Goal: Task Accomplishment & Management: Manage account settings

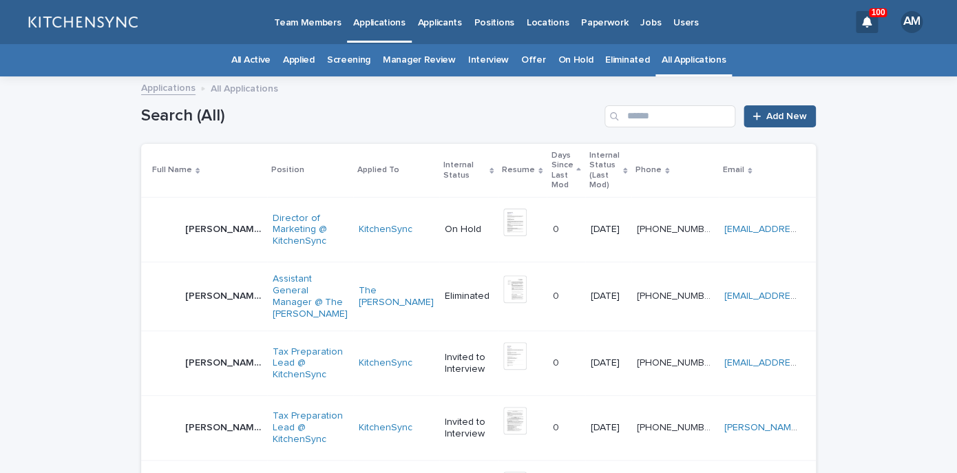
click at [662, 100] on div "Search (All) Add New" at bounding box center [478, 111] width 674 height 66
click at [659, 129] on div "Search (All) Add New" at bounding box center [478, 111] width 674 height 66
click at [655, 112] on input "Search" at bounding box center [669, 116] width 131 height 22
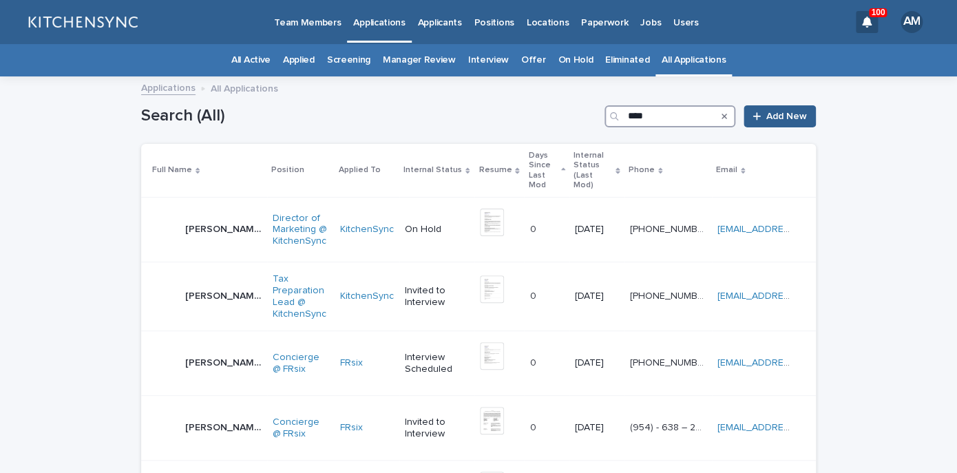
type input "****"
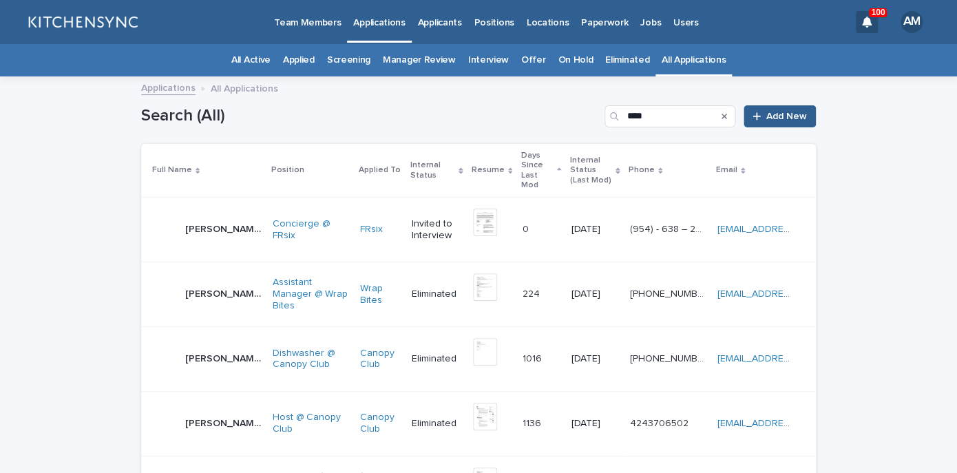
click at [199, 221] on p "[PERSON_NAME]" at bounding box center [224, 228] width 79 height 14
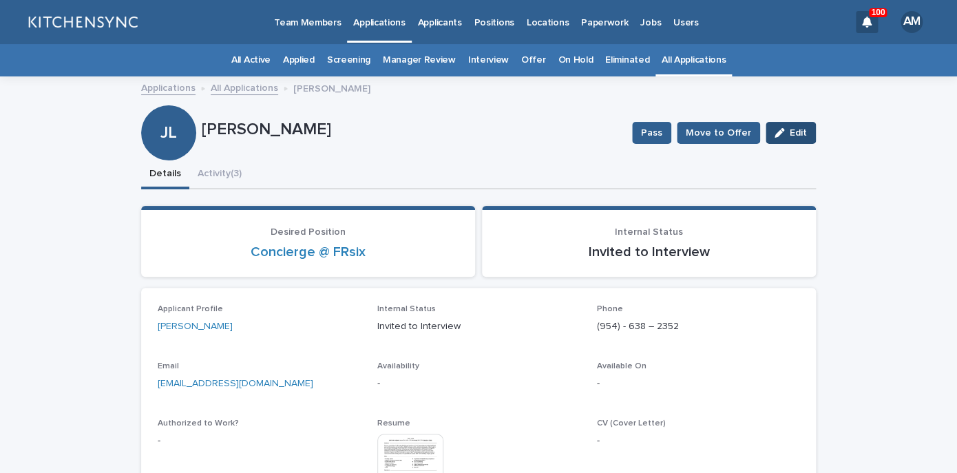
click at [804, 131] on span "Edit" at bounding box center [797, 133] width 17 height 10
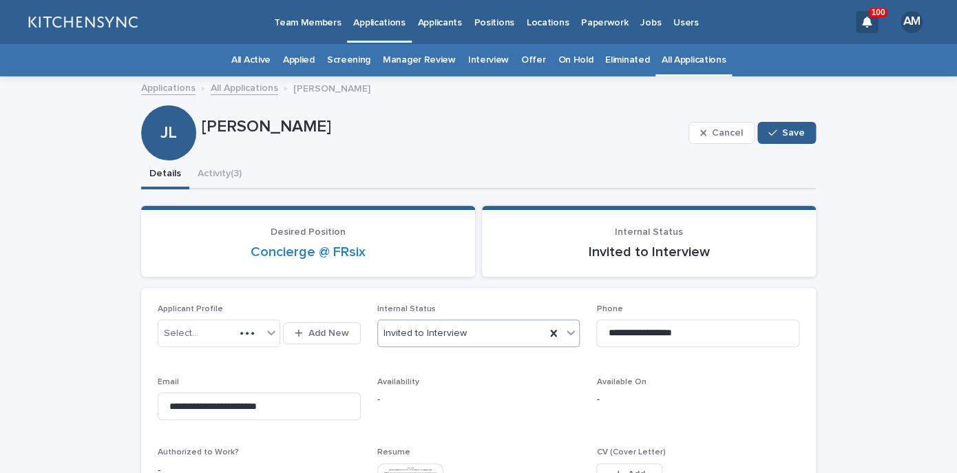
click at [464, 339] on div "Invited to Interview" at bounding box center [462, 333] width 168 height 23
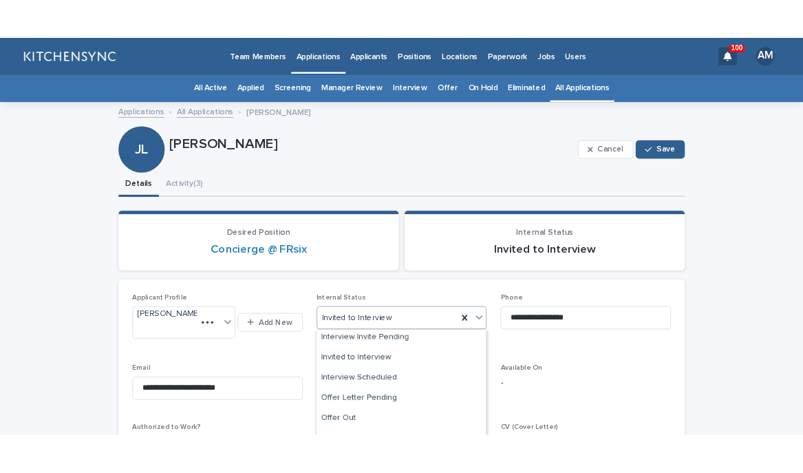
scroll to position [169, 0]
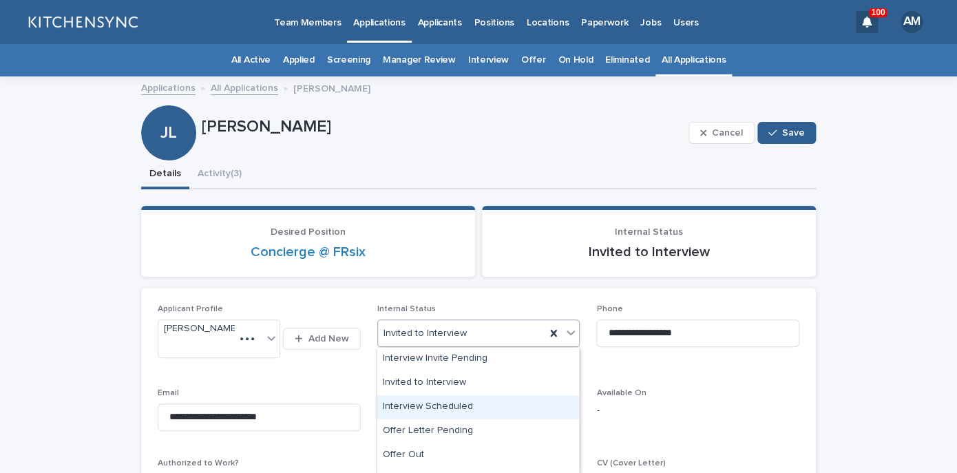
click at [454, 401] on div "Interview Scheduled" at bounding box center [478, 407] width 202 height 24
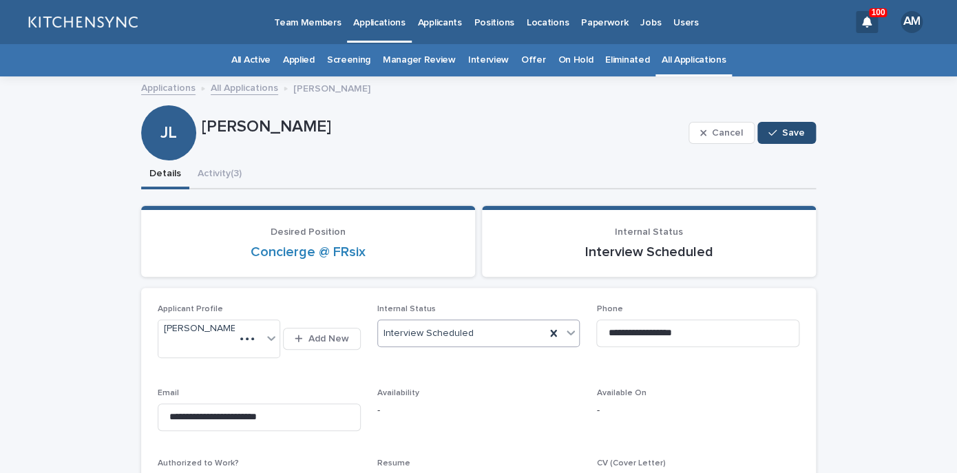
click at [782, 136] on button "Save" at bounding box center [786, 133] width 58 height 22
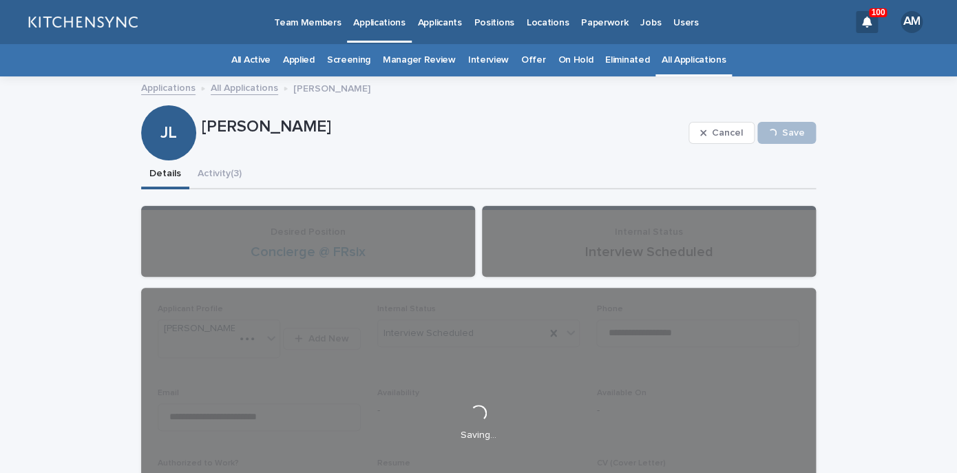
click at [233, 191] on div "**********" at bounding box center [478, 421] width 674 height 465
click at [228, 178] on button "Activity (3)" at bounding box center [219, 174] width 61 height 29
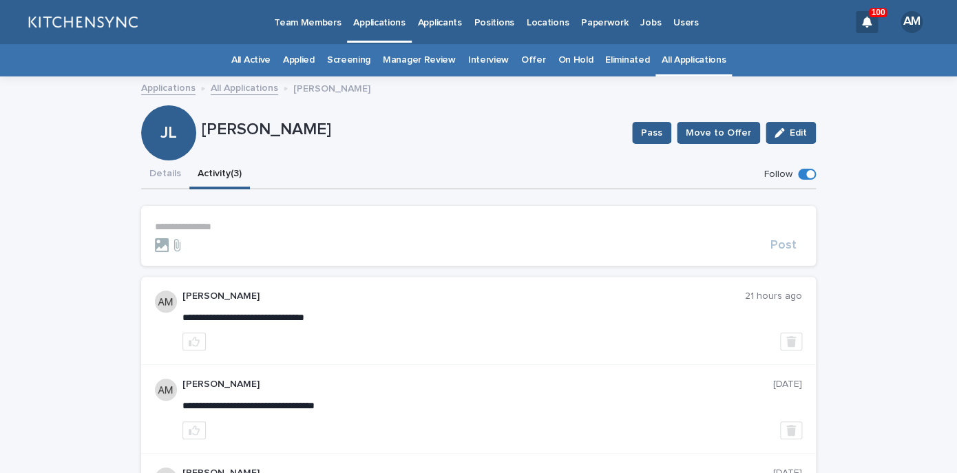
click at [210, 230] on p "**********" at bounding box center [478, 227] width 647 height 12
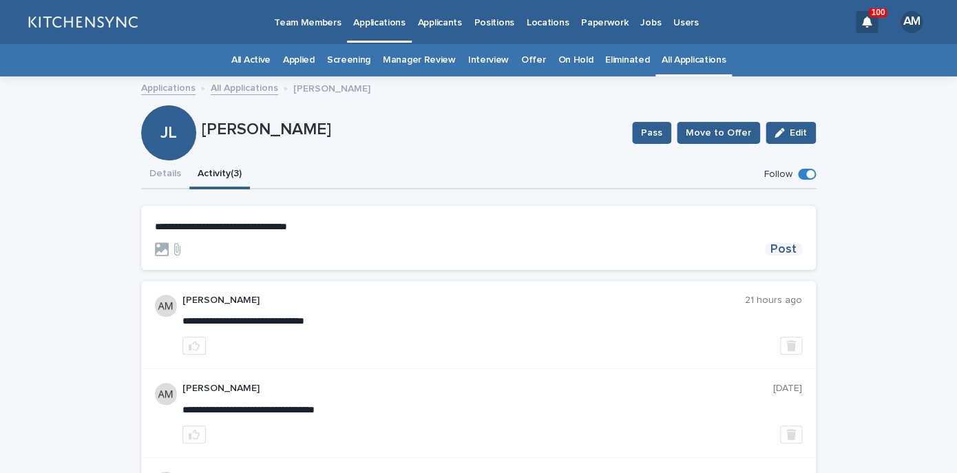
click at [778, 251] on span "Post" at bounding box center [783, 249] width 26 height 12
click at [166, 176] on button "Details" at bounding box center [165, 174] width 48 height 29
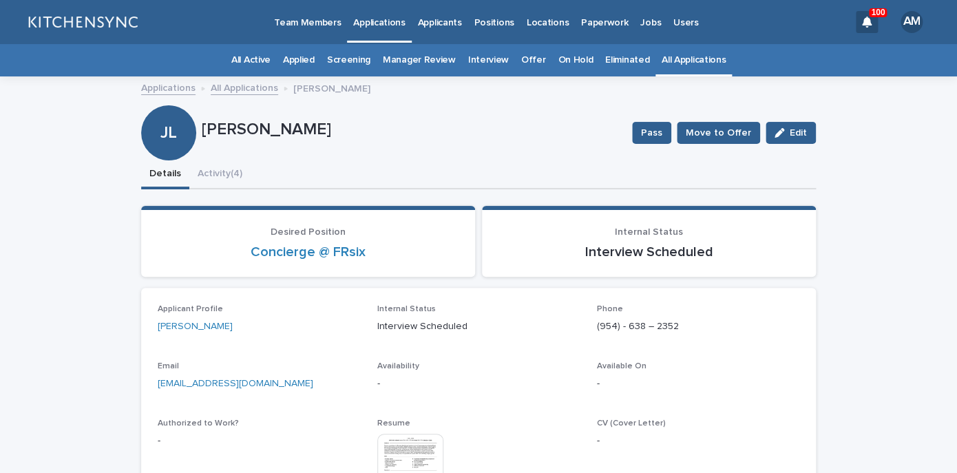
drag, startPoint x: 270, startPoint y: 396, endPoint x: 99, endPoint y: 393, distance: 170.7
click at [99, 393] on div "**********" at bounding box center [478, 373] width 957 height 590
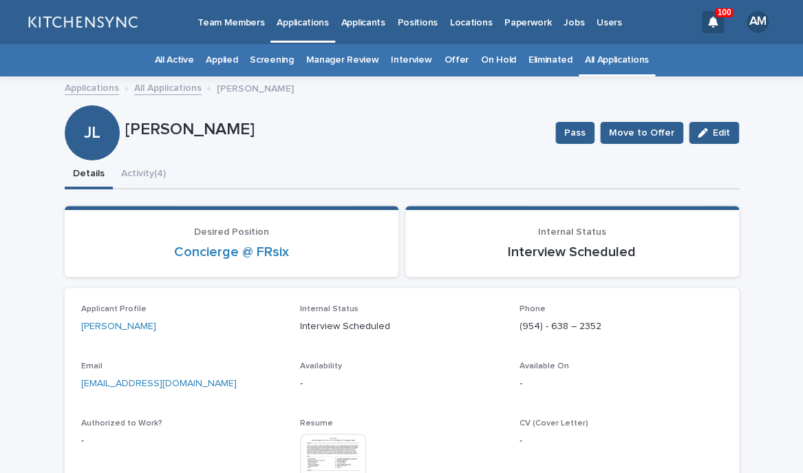
click at [612, 70] on link "All Applications" at bounding box center [617, 60] width 64 height 32
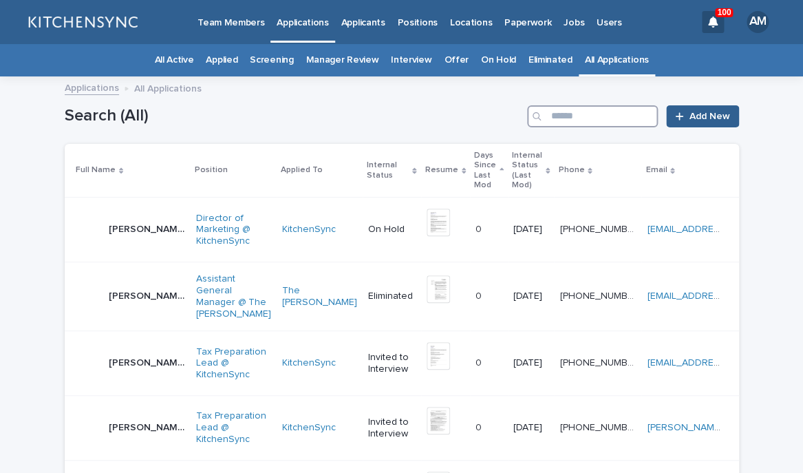
click at [598, 111] on input "Search" at bounding box center [592, 116] width 131 height 22
type input "******"
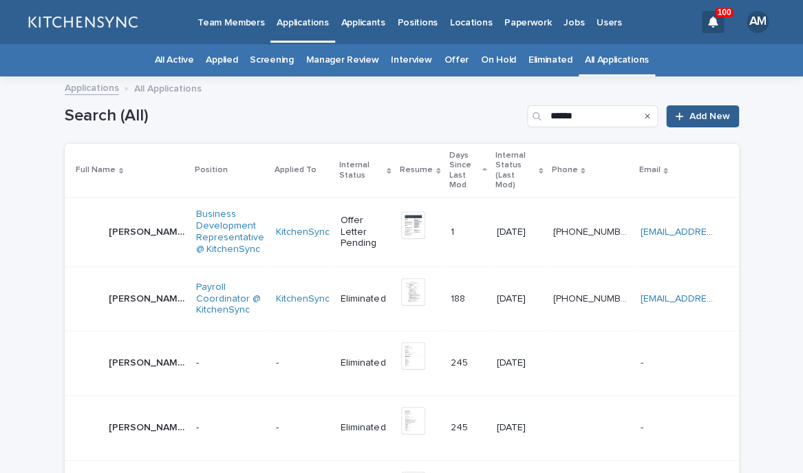
click at [137, 224] on p "[PERSON_NAME]" at bounding box center [148, 231] width 79 height 14
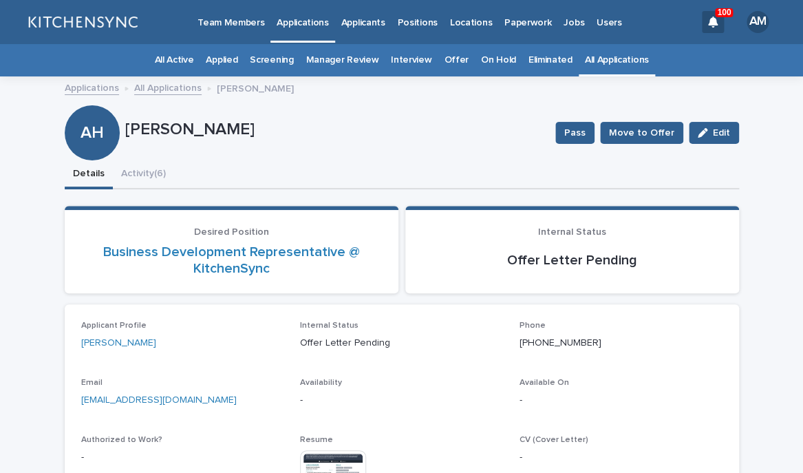
click at [721, 145] on div "Pass Move to Offer Edit" at bounding box center [644, 132] width 189 height 55
click at [718, 135] on span "Edit" at bounding box center [721, 133] width 17 height 10
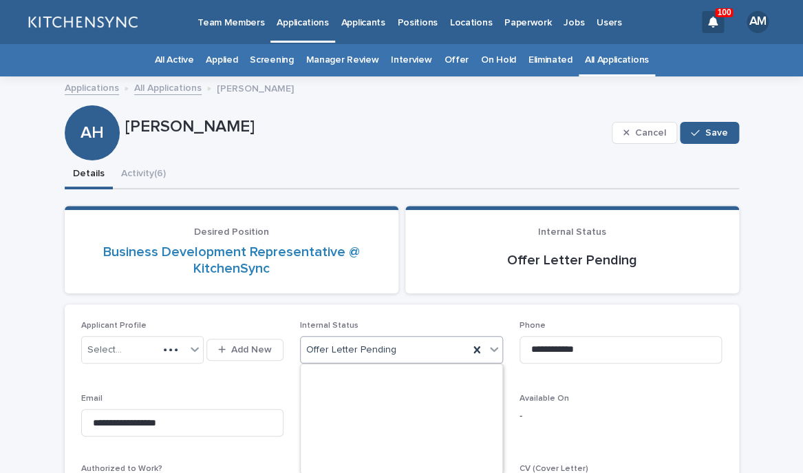
click at [396, 350] on div "Offer Letter Pending" at bounding box center [385, 350] width 168 height 23
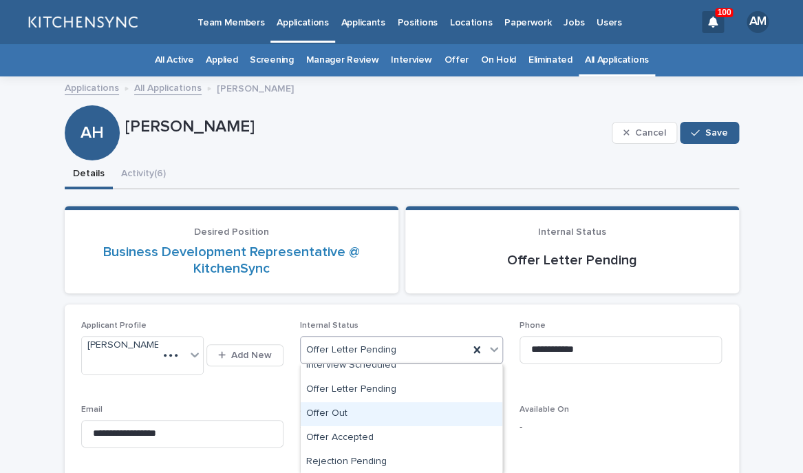
scroll to position [235, 0]
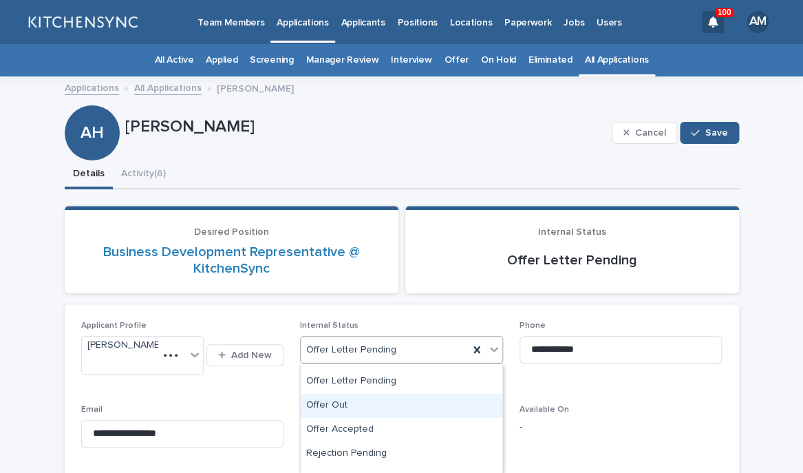
click at [392, 415] on div "Offer Out" at bounding box center [402, 406] width 202 height 24
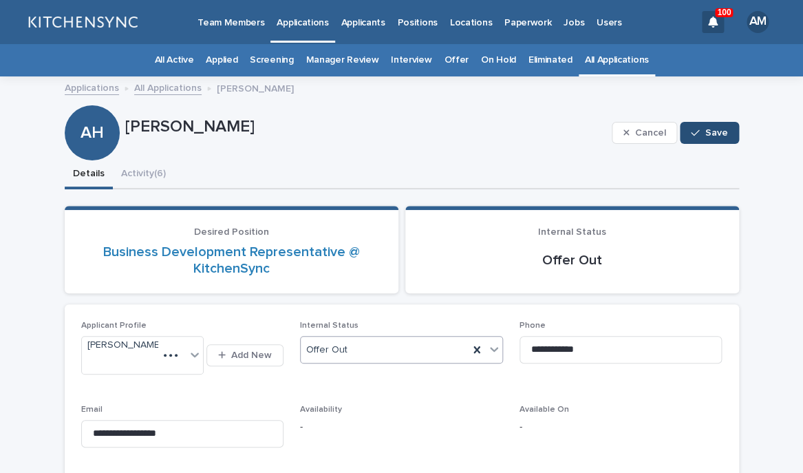
click at [729, 140] on button "Save" at bounding box center [709, 133] width 58 height 22
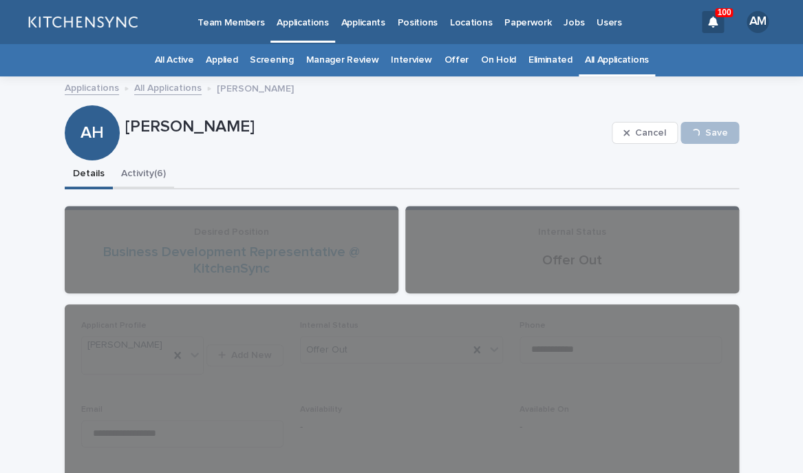
click at [149, 184] on button "Activity (6)" at bounding box center [143, 174] width 61 height 29
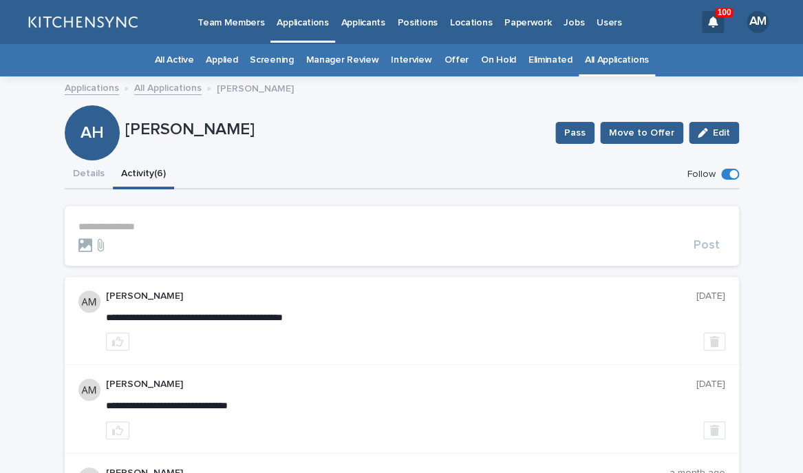
click at [140, 226] on p "**********" at bounding box center [401, 227] width 647 height 12
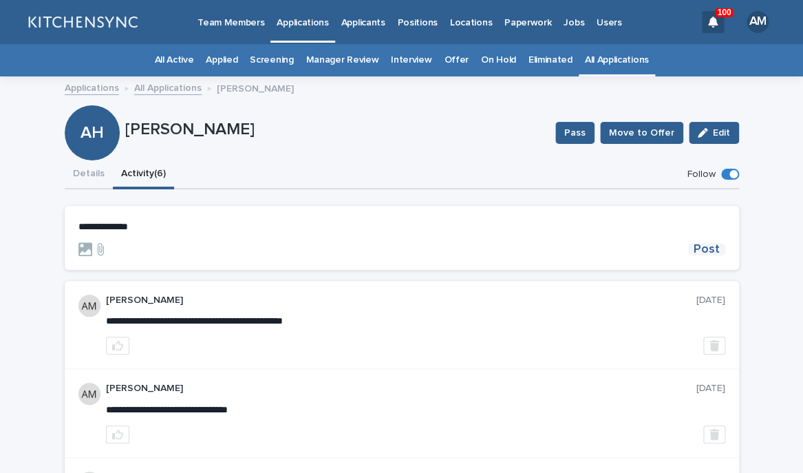
click at [703, 243] on span "Post" at bounding box center [707, 249] width 26 height 12
click at [98, 178] on button "Details" at bounding box center [89, 174] width 48 height 29
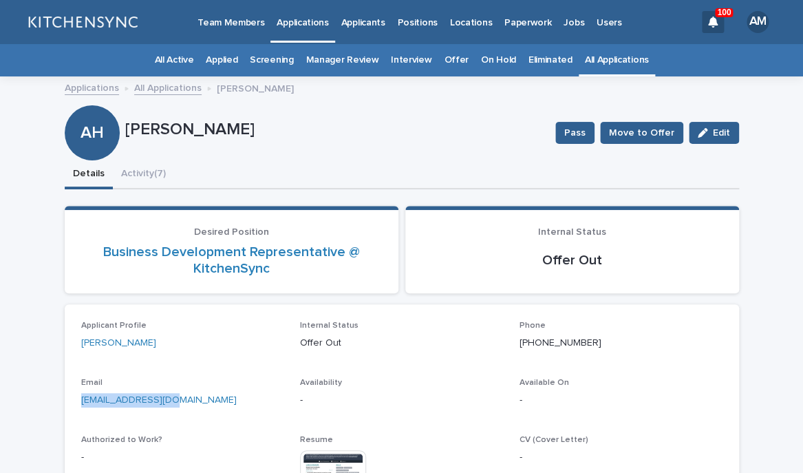
drag, startPoint x: 176, startPoint y: 399, endPoint x: 43, endPoint y: 399, distance: 132.8
click at [81, 399] on div "[EMAIL_ADDRESS][DOMAIN_NAME]" at bounding box center [182, 398] width 203 height 17
copy link "[EMAIL_ADDRESS][DOMAIN_NAME]"
